Goal: Communication & Community: Answer question/provide support

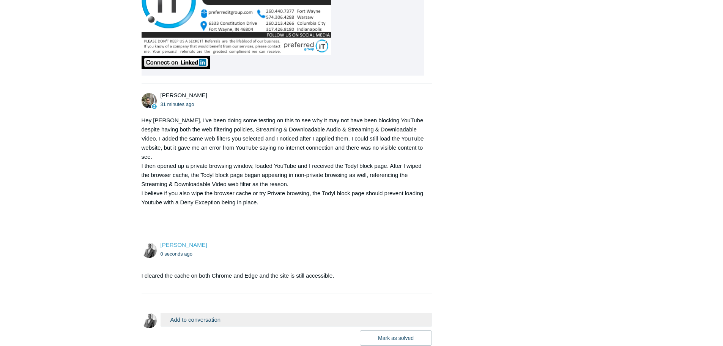
scroll to position [505, 0]
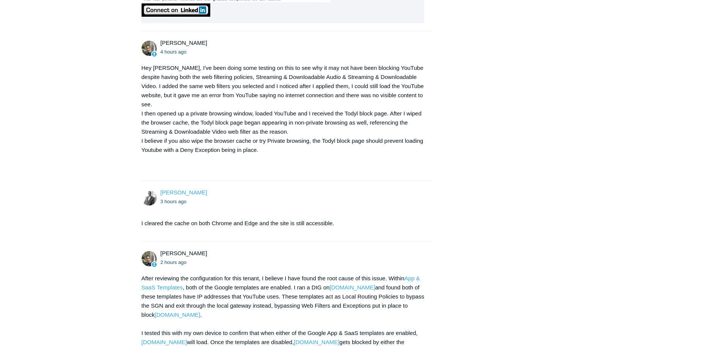
scroll to position [628, 0]
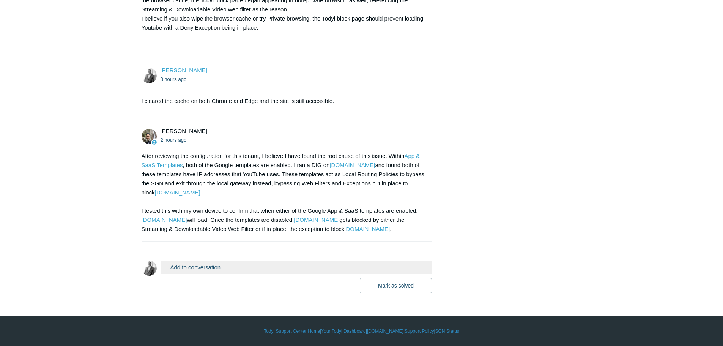
click at [221, 266] on button "Add to conversation" at bounding box center [297, 266] width 272 height 13
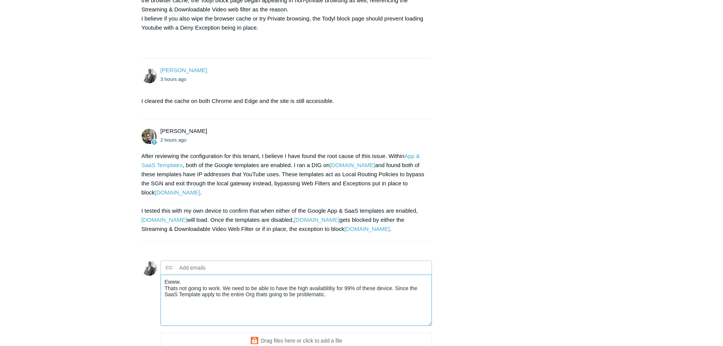
click at [317, 287] on textarea "Ewww. Thats not going to work. We need to be able to have the high availablitli…" at bounding box center [297, 300] width 272 height 51
click at [390, 289] on textarea "Ewww. Thats not going to work. We need to be able to have the high availability…" at bounding box center [297, 300] width 272 height 51
click at [352, 297] on textarea "Ewww. Thats not going to work. We need to be able to have the high availability…" at bounding box center [297, 300] width 272 height 51
click at [215, 295] on textarea "Ewww. Thats not going to work. We need to be able to have the high availability…" at bounding box center [297, 300] width 272 height 51
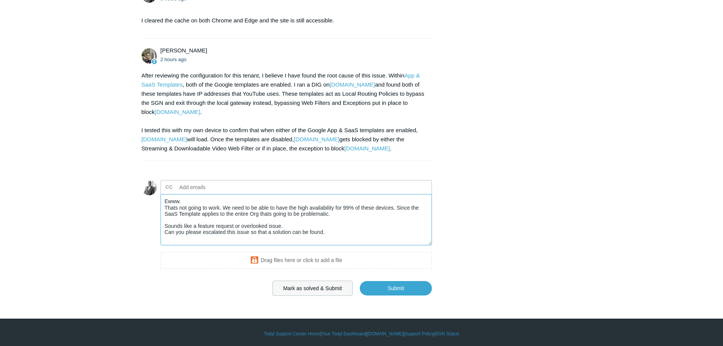
scroll to position [711, 0]
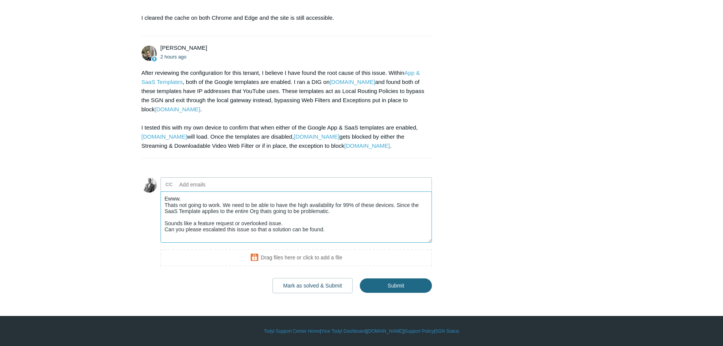
type textarea "Ewww. Thats not going to work. We need to be able to have the high availability…"
click at [388, 289] on input "Submit" at bounding box center [396, 285] width 72 height 15
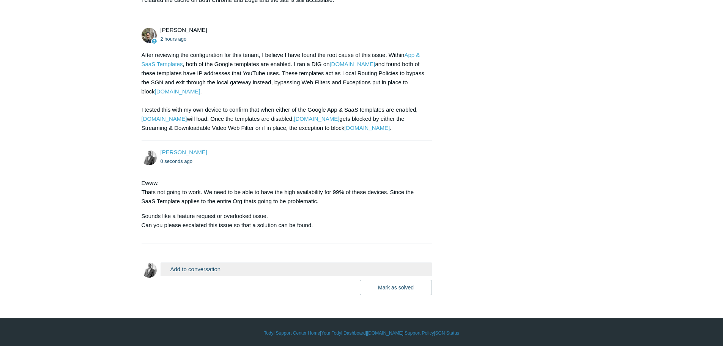
scroll to position [731, 0]
